Goal: Transaction & Acquisition: Obtain resource

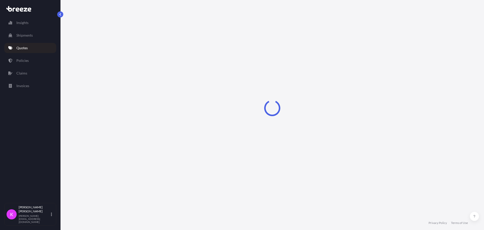
select select "Sea"
select select "1"
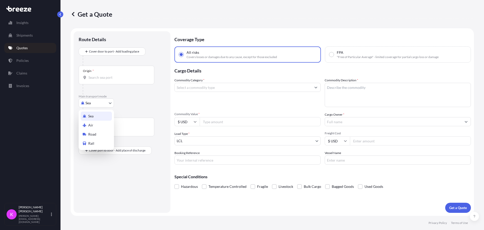
click at [100, 102] on body "Insights Shipments Quotes Policies Claims Invoices K [PERSON_NAME] [PERSON_NAME…" at bounding box center [242, 115] width 484 height 230
click at [95, 137] on div "Road" at bounding box center [96, 134] width 31 height 9
select select "Road"
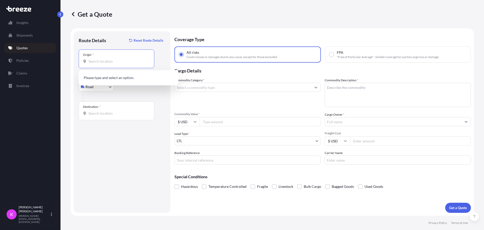
click at [105, 62] on input "Origin *" at bounding box center [119, 61] width 60 height 5
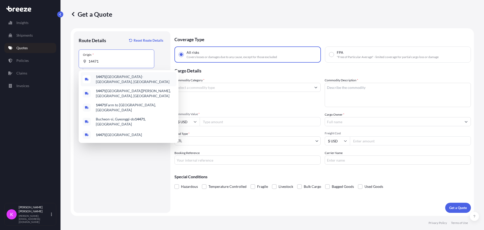
drag, startPoint x: 107, startPoint y: 61, endPoint x: 88, endPoint y: 58, distance: 19.4
click at [88, 58] on div "Origin * 14471" at bounding box center [117, 58] width 76 height 19
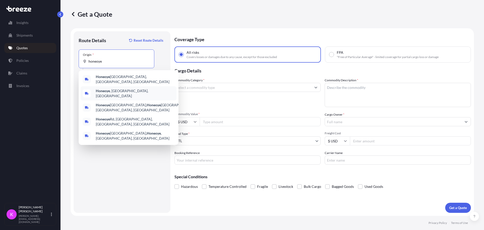
click at [106, 87] on div "[GEOGRAPHIC_DATA] , [GEOGRAPHIC_DATA], [GEOGRAPHIC_DATA]" at bounding box center [129, 93] width 96 height 14
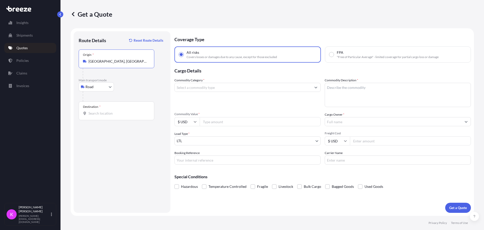
type input "[GEOGRAPHIC_DATA], [GEOGRAPHIC_DATA], [GEOGRAPHIC_DATA]"
click at [101, 113] on input "Destination *" at bounding box center [119, 113] width 60 height 5
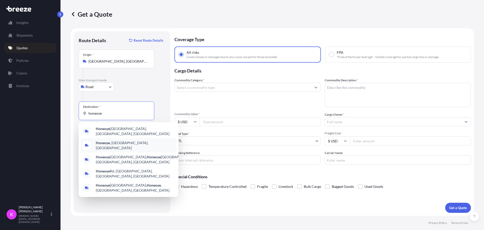
click at [121, 142] on span "[GEOGRAPHIC_DATA] , [GEOGRAPHIC_DATA], [GEOGRAPHIC_DATA]" at bounding box center [135, 145] width 79 height 10
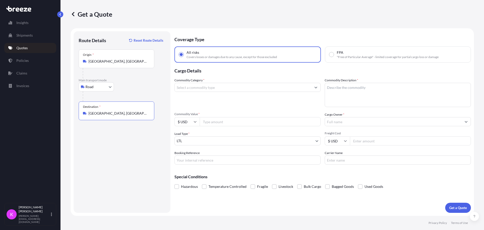
type input "[GEOGRAPHIC_DATA], [GEOGRAPHIC_DATA], [GEOGRAPHIC_DATA]"
click at [124, 65] on div "Origin * [GEOGRAPHIC_DATA], [GEOGRAPHIC_DATA], [GEOGRAPHIC_DATA]" at bounding box center [117, 58] width 76 height 19
click at [124, 64] on input "[GEOGRAPHIC_DATA], [GEOGRAPHIC_DATA], [GEOGRAPHIC_DATA]" at bounding box center [119, 61] width 60 height 5
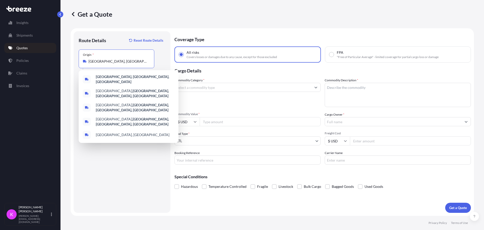
drag, startPoint x: 122, startPoint y: 62, endPoint x: 88, endPoint y: 63, distance: 34.3
click at [88, 63] on div "[GEOGRAPHIC_DATA], [GEOGRAPHIC_DATA], [GEOGRAPHIC_DATA]" at bounding box center [116, 61] width 67 height 5
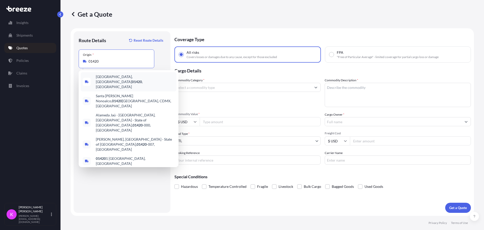
click at [121, 81] on div "[GEOGRAPHIC_DATA], [GEOGRAPHIC_DATA] 01420 , [GEOGRAPHIC_DATA]" at bounding box center [129, 81] width 96 height 19
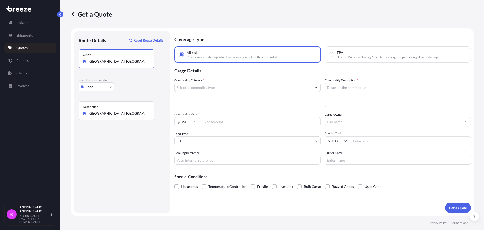
type input "[GEOGRAPHIC_DATA], [GEOGRAPHIC_DATA] 01420, [GEOGRAPHIC_DATA]"
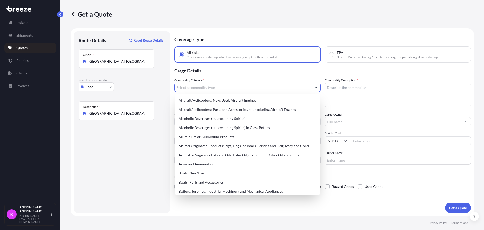
click at [223, 90] on input "Commodity Category *" at bounding box center [243, 87] width 137 height 9
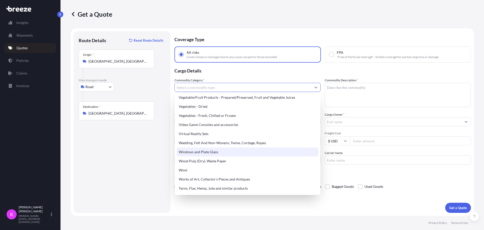
scroll to position [1220, 0]
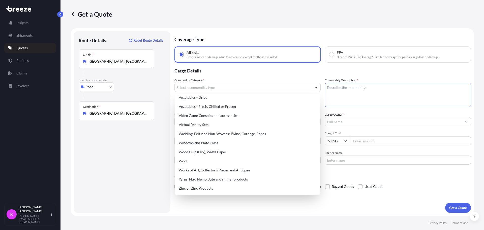
click at [354, 96] on textarea "Commodity Description *" at bounding box center [398, 95] width 146 height 24
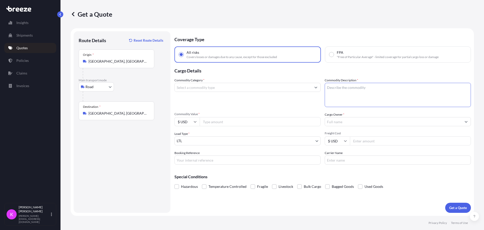
click at [243, 88] on input "Commodity Category *" at bounding box center [243, 87] width 137 height 9
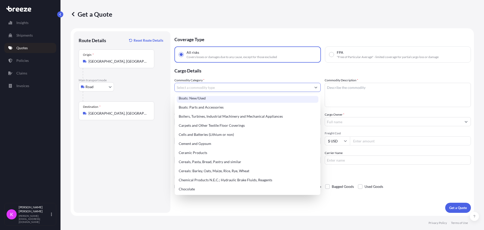
scroll to position [76, 0]
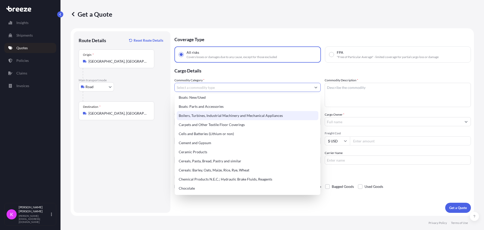
click at [243, 117] on div "Boilers, Turbines, Industrial Machinery and Mechanical Appliances" at bounding box center [248, 115] width 142 height 9
type input "Boilers, Turbines, Industrial Machinery and Mechanical Appliances"
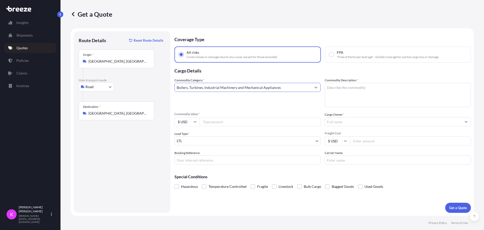
click at [340, 95] on textarea "Commodity Description *" at bounding box center [398, 95] width 146 height 24
type textarea "B"
type textarea "machinery parts"
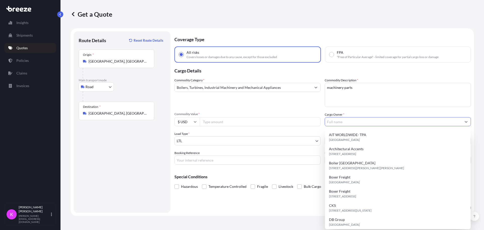
click at [390, 125] on input "Cargo Owner *" at bounding box center [393, 121] width 137 height 9
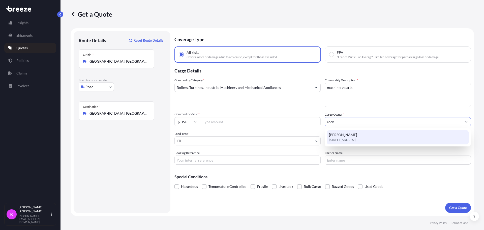
click at [378, 135] on div "[PERSON_NAME] [STREET_ADDRESS]" at bounding box center [398, 137] width 142 height 14
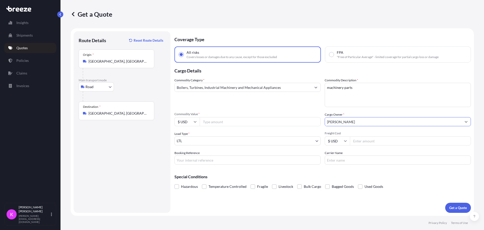
type input "[PERSON_NAME]"
click at [226, 124] on input "Commodity Value *" at bounding box center [260, 121] width 121 height 9
type input "5000"
click at [456, 208] on p "Get a Quote" at bounding box center [458, 207] width 18 height 5
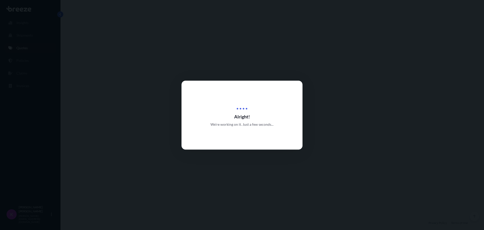
select select "Road"
select select "1"
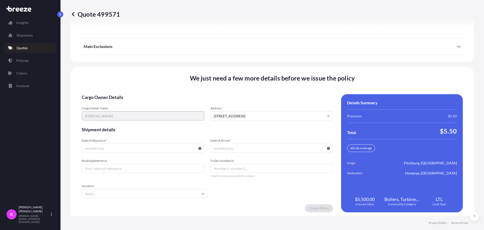
scroll to position [646, 0]
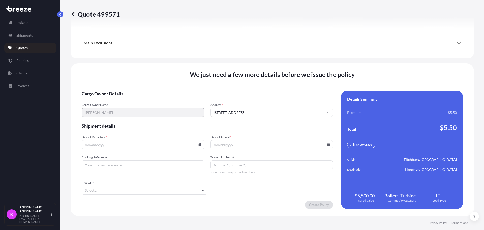
click at [126, 148] on input "Date of Departure *" at bounding box center [143, 144] width 123 height 9
click at [200, 146] on icon at bounding box center [200, 144] width 3 height 3
click at [106, 110] on button "22" at bounding box center [107, 109] width 8 height 8
type input "[DATE]"
click at [263, 144] on input "Date of Arrival *" at bounding box center [272, 144] width 123 height 9
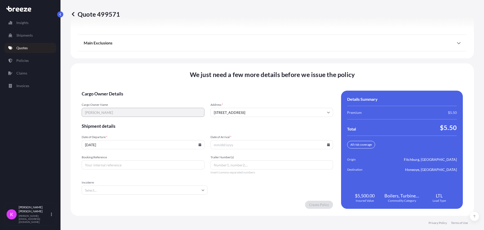
click at [326, 146] on input "Date of Arrival *" at bounding box center [272, 144] width 123 height 9
click at [315, 151] on form "Cargo Owner Details Cargo Owner Name [PERSON_NAME] Address * [STREET_ADDRESS] S…" at bounding box center [207, 150] width 251 height 118
click at [327, 145] on icon at bounding box center [328, 144] width 3 height 3
click at [295, 109] on button "27" at bounding box center [294, 109] width 8 height 8
type input "[DATE]"
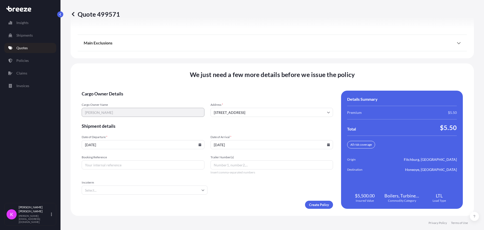
drag, startPoint x: 456, startPoint y: 42, endPoint x: 446, endPoint y: 52, distance: 13.7
click at [457, 42] on icon at bounding box center [459, 43] width 4 height 4
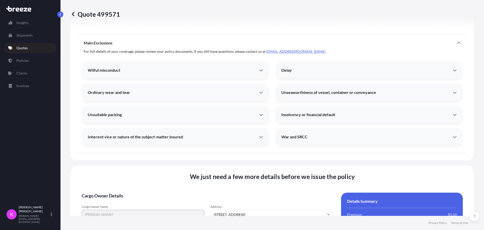
click at [457, 42] on icon at bounding box center [459, 43] width 4 height 4
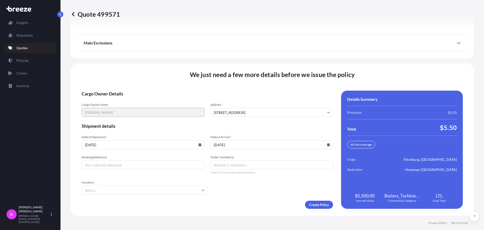
click at [171, 167] on input "Booking Reference" at bounding box center [143, 164] width 123 height 9
type input "777821"
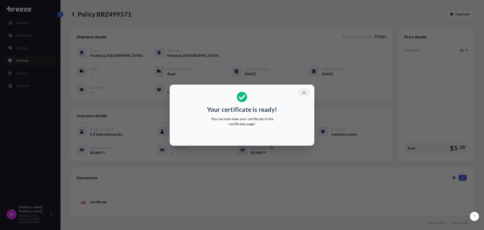
click at [303, 93] on icon "button" at bounding box center [304, 92] width 3 height 3
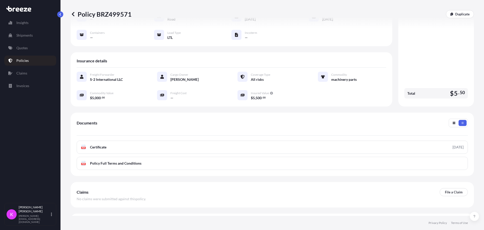
scroll to position [69, 0]
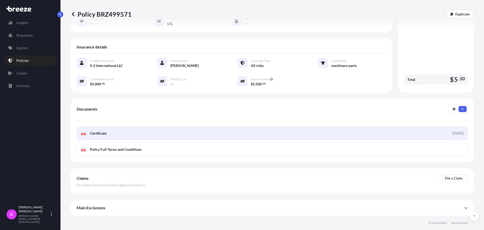
click at [129, 133] on link "PDF Certificate [DATE]" at bounding box center [272, 133] width 391 height 13
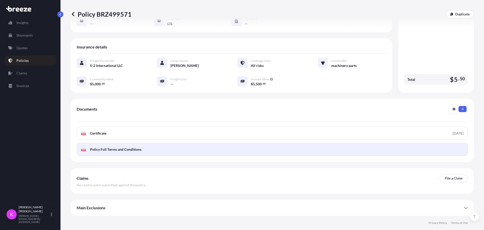
click at [154, 152] on link "PDF Policy Full Terms and Conditions" at bounding box center [272, 149] width 391 height 13
